Goal: Task Accomplishment & Management: Manage account settings

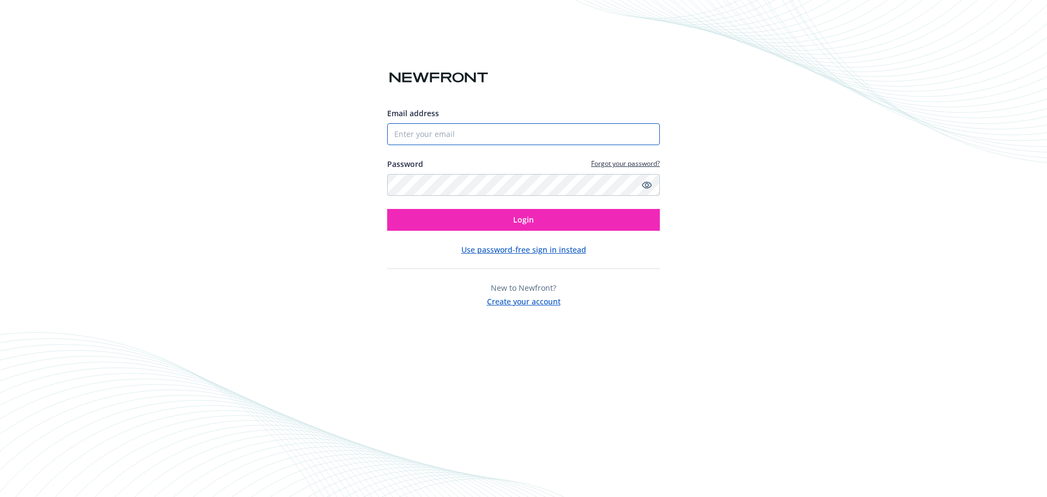
click at [432, 135] on input "Email address" at bounding box center [523, 134] width 273 height 22
type input "[EMAIL_ADDRESS][DOMAIN_NAME]"
click at [387, 209] on button "Login" at bounding box center [523, 220] width 273 height 22
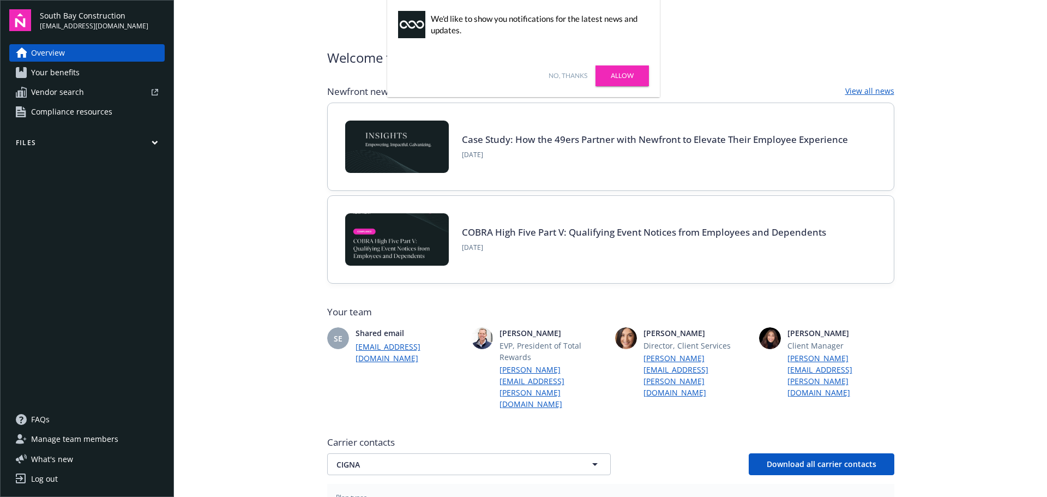
click at [61, 73] on span "Your benefits" at bounding box center [55, 72] width 49 height 17
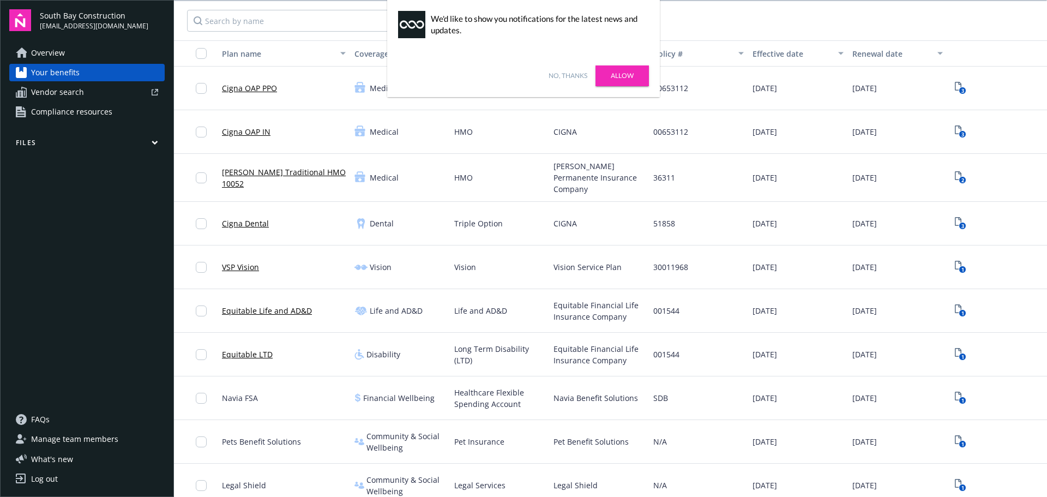
click at [564, 73] on link "No, thanks" at bounding box center [567, 76] width 39 height 10
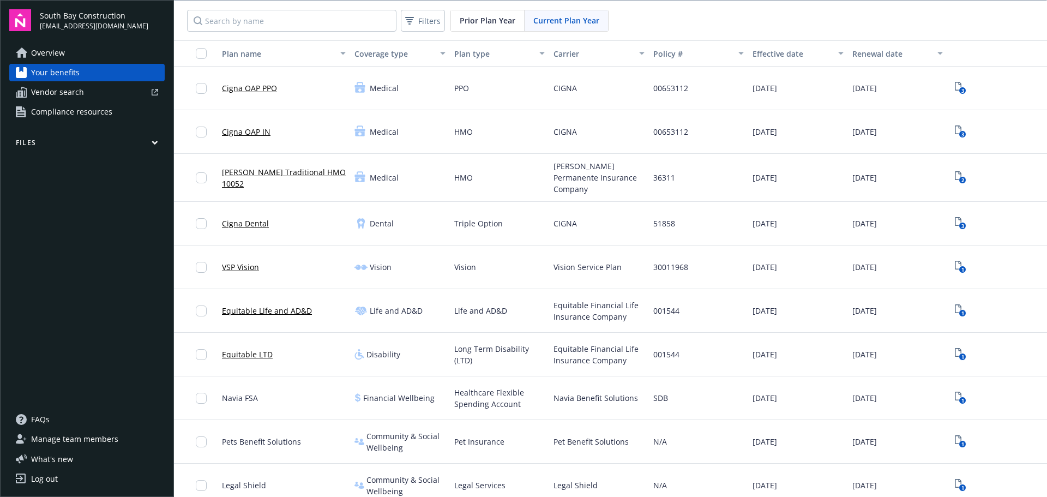
click at [154, 141] on icon "button" at bounding box center [155, 142] width 7 height 5
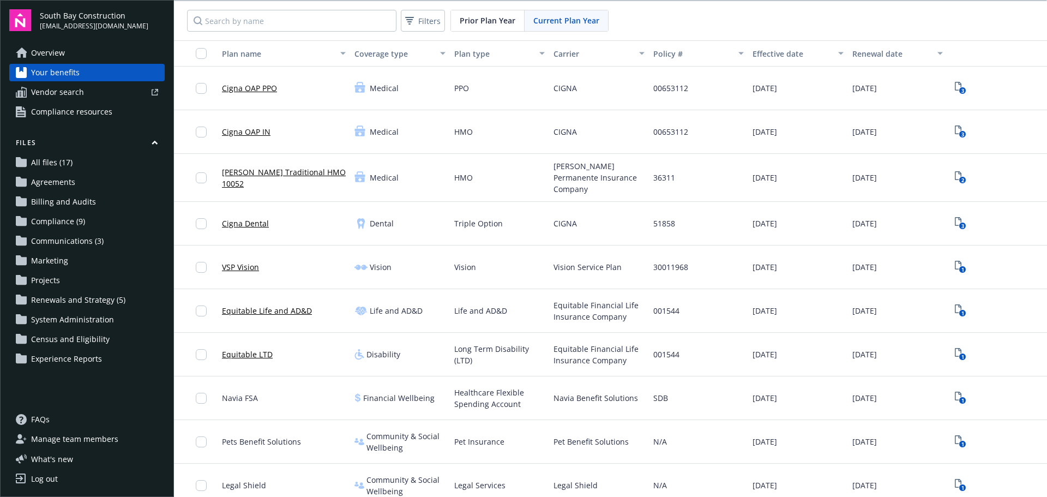
click at [52, 51] on span "Overview" at bounding box center [48, 52] width 34 height 17
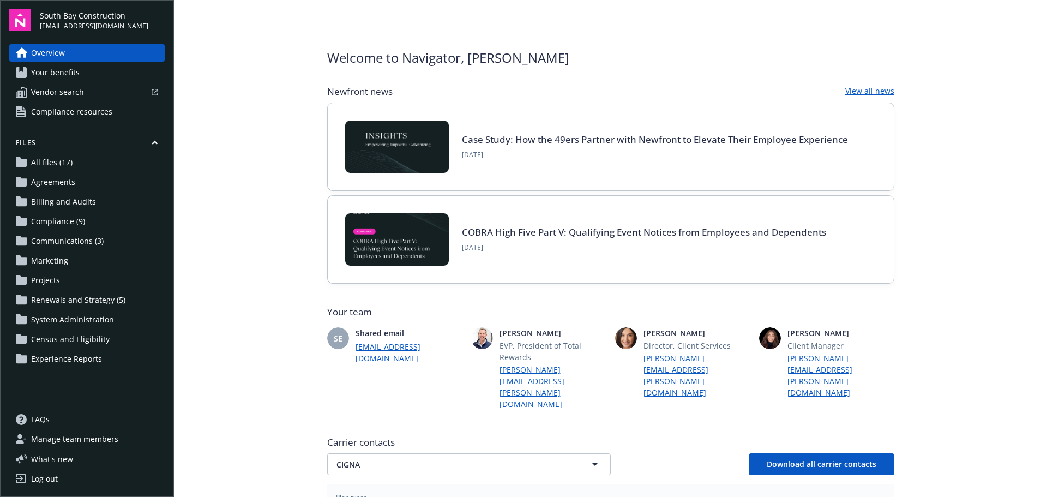
click at [44, 163] on span "All files (17)" at bounding box center [51, 162] width 41 height 17
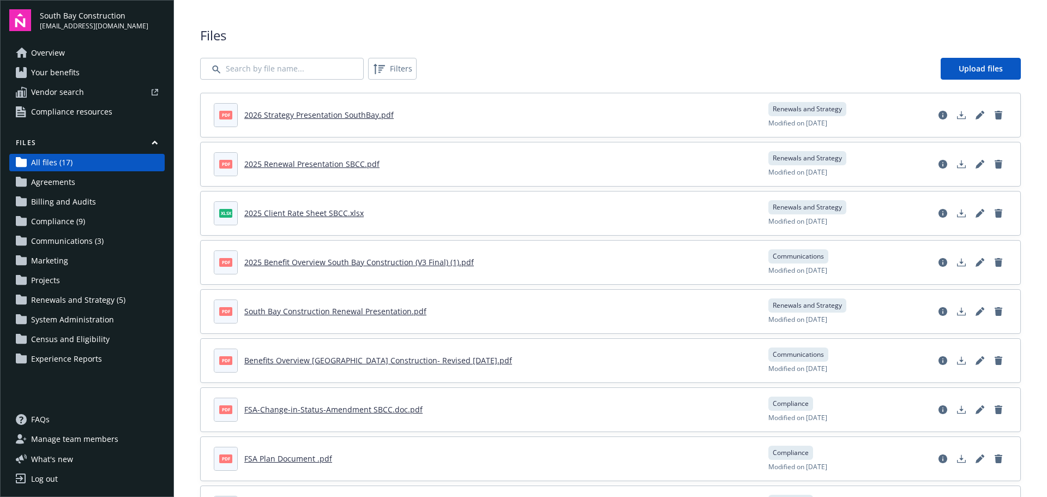
click at [56, 16] on span "South Bay Construction" at bounding box center [94, 15] width 108 height 11
click at [23, 17] on img at bounding box center [20, 20] width 22 height 22
click at [73, 238] on span "Communications (3)" at bounding box center [67, 240] width 73 height 17
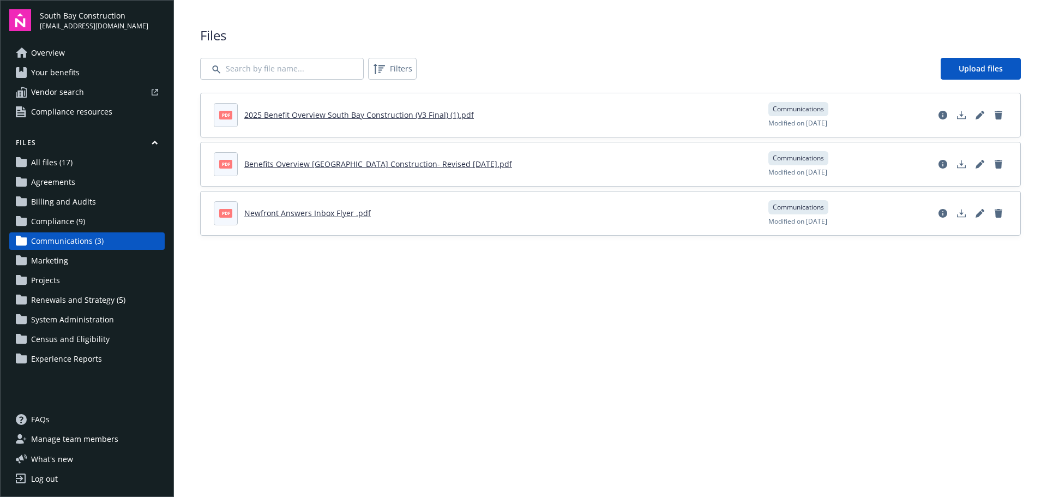
click at [26, 24] on img at bounding box center [20, 20] width 22 height 22
click at [42, 478] on div "Log out" at bounding box center [44, 478] width 27 height 17
